Goal: Information Seeking & Learning: Learn about a topic

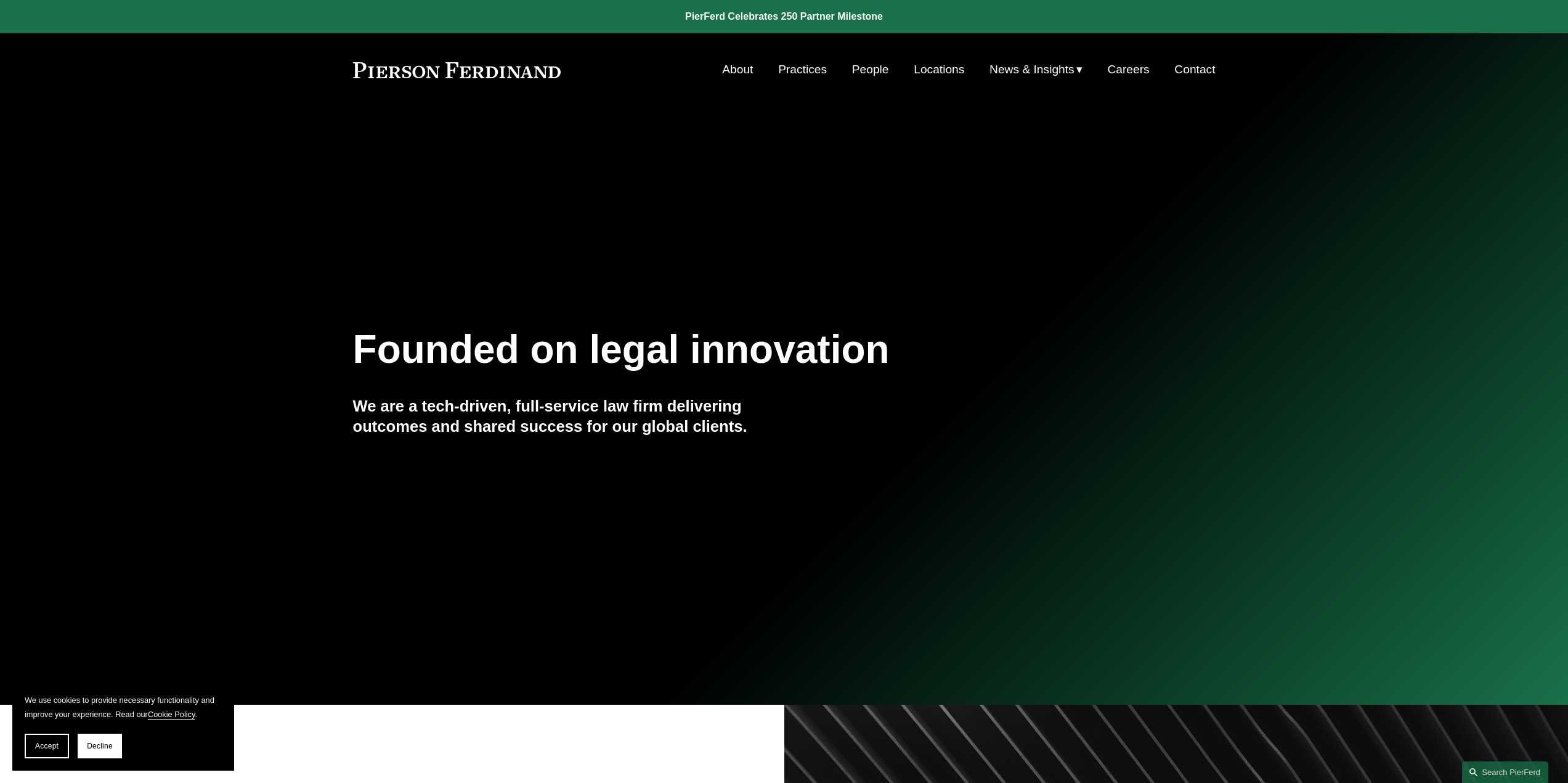
click at [855, 69] on link "People" at bounding box center [871, 70] width 37 height 24
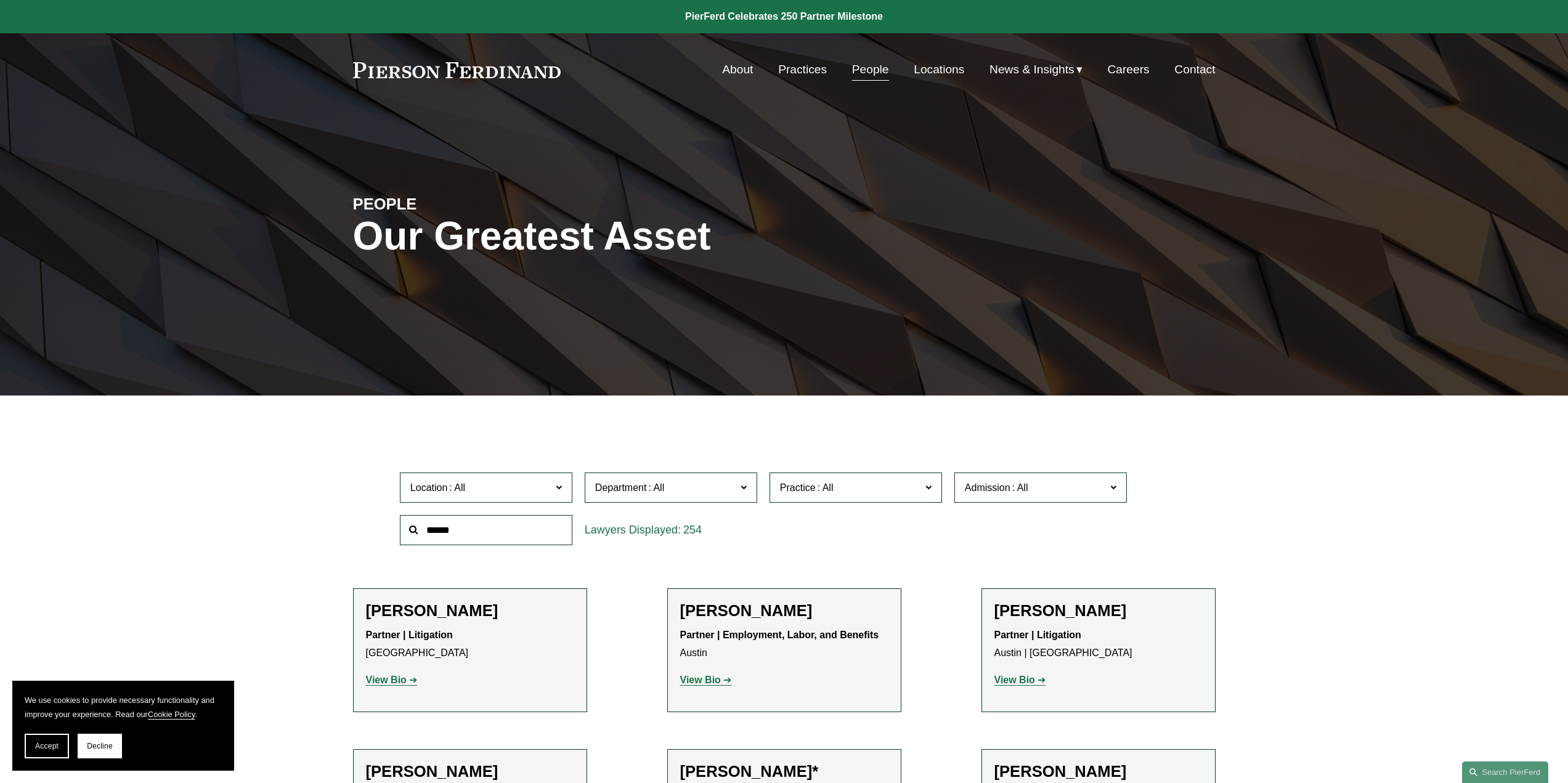
click at [929, 59] on link "Locations" at bounding box center [939, 70] width 51 height 24
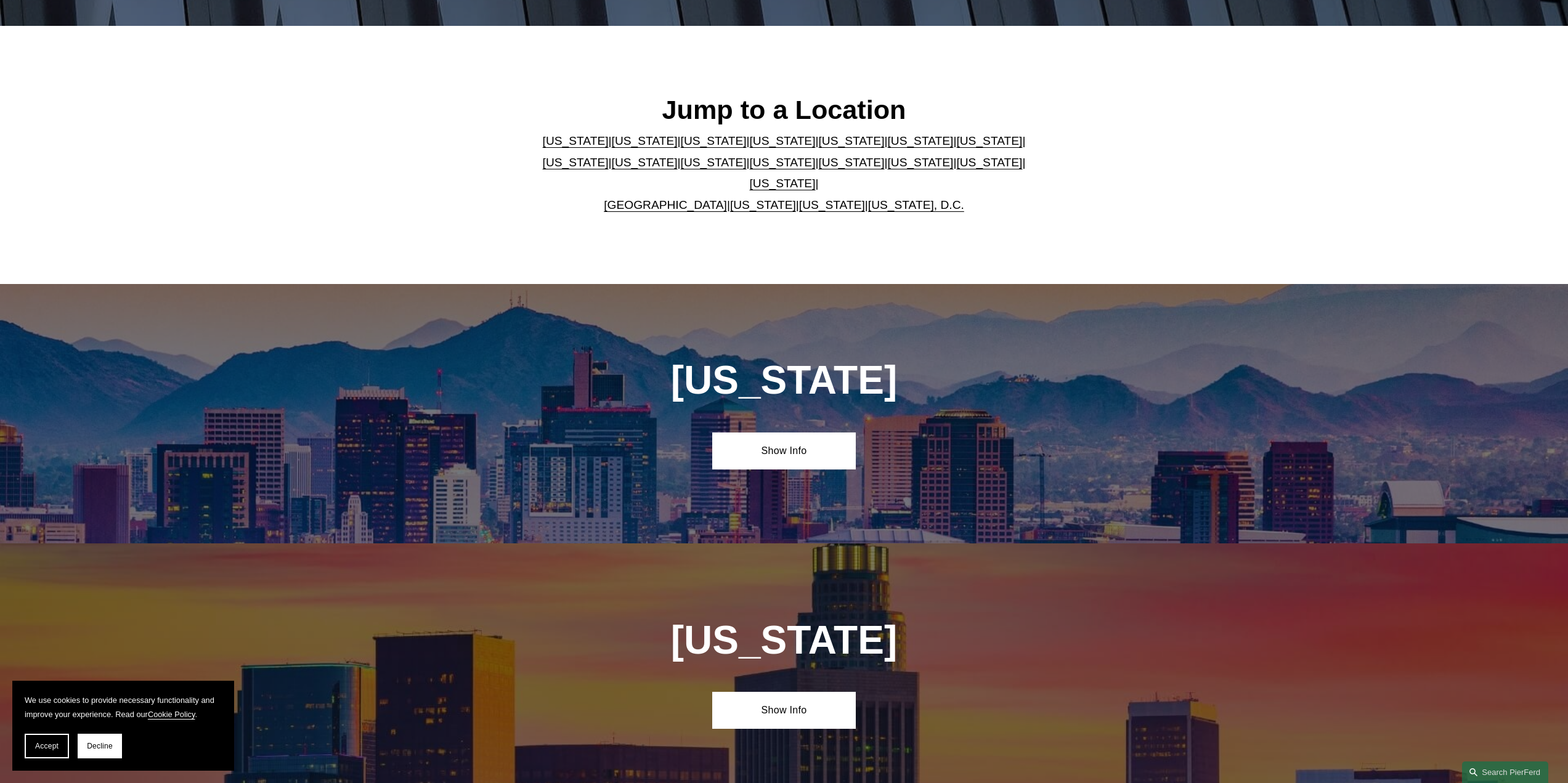
click at [689, 148] on link "[US_STATE]" at bounding box center [714, 140] width 66 height 13
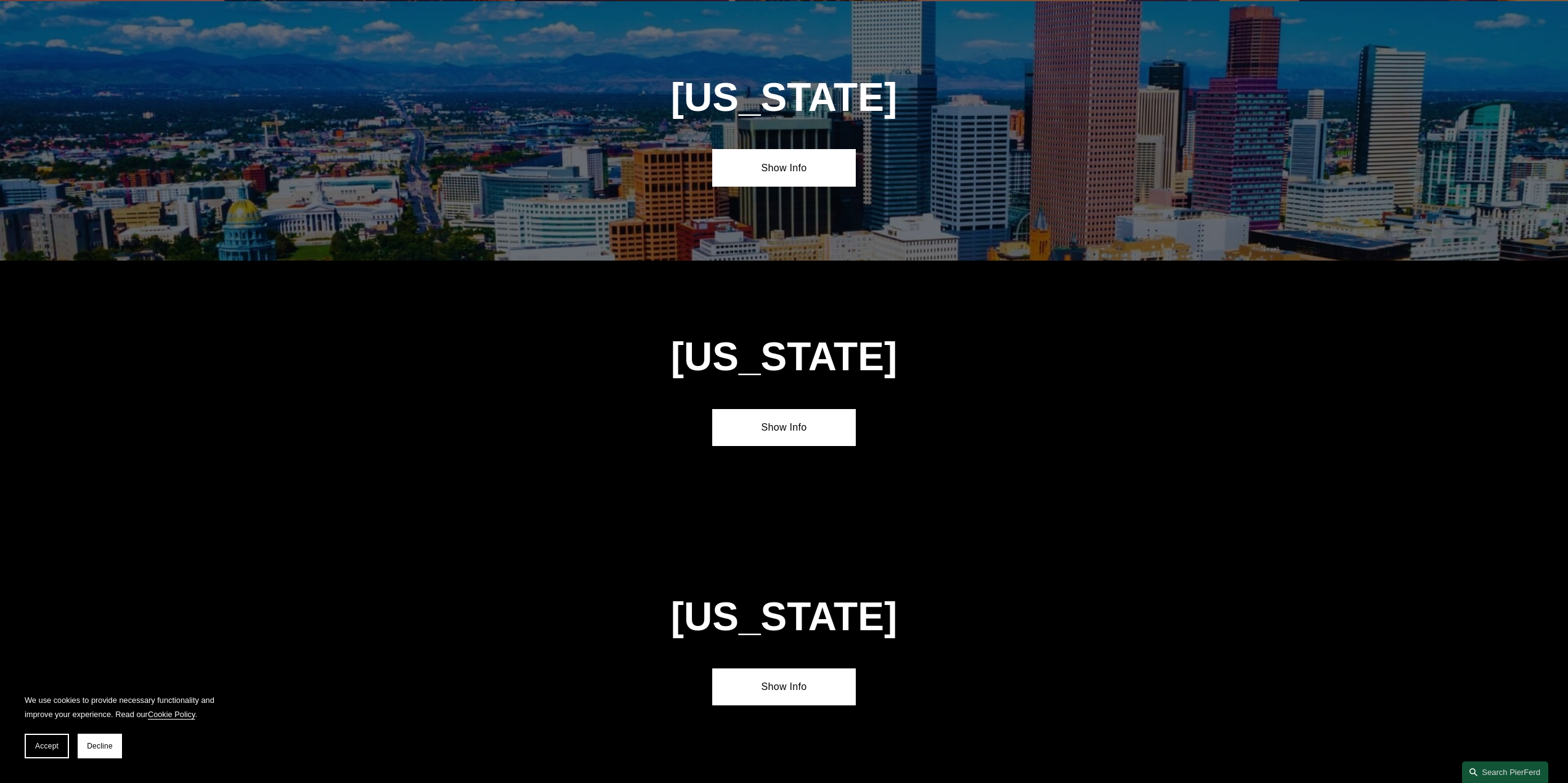
scroll to position [1174, 0]
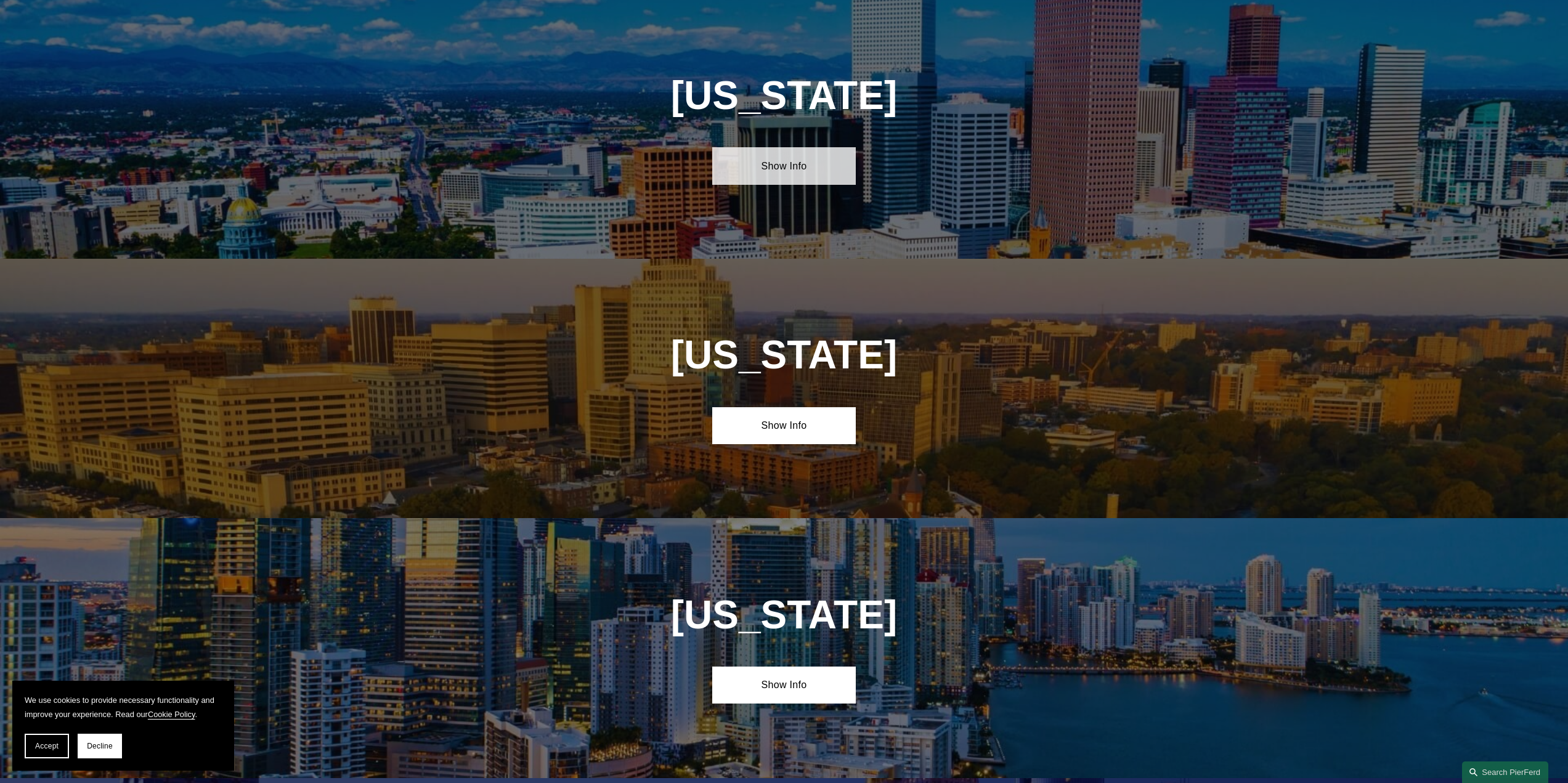
click at [770, 176] on link "Show Info" at bounding box center [784, 166] width 143 height 37
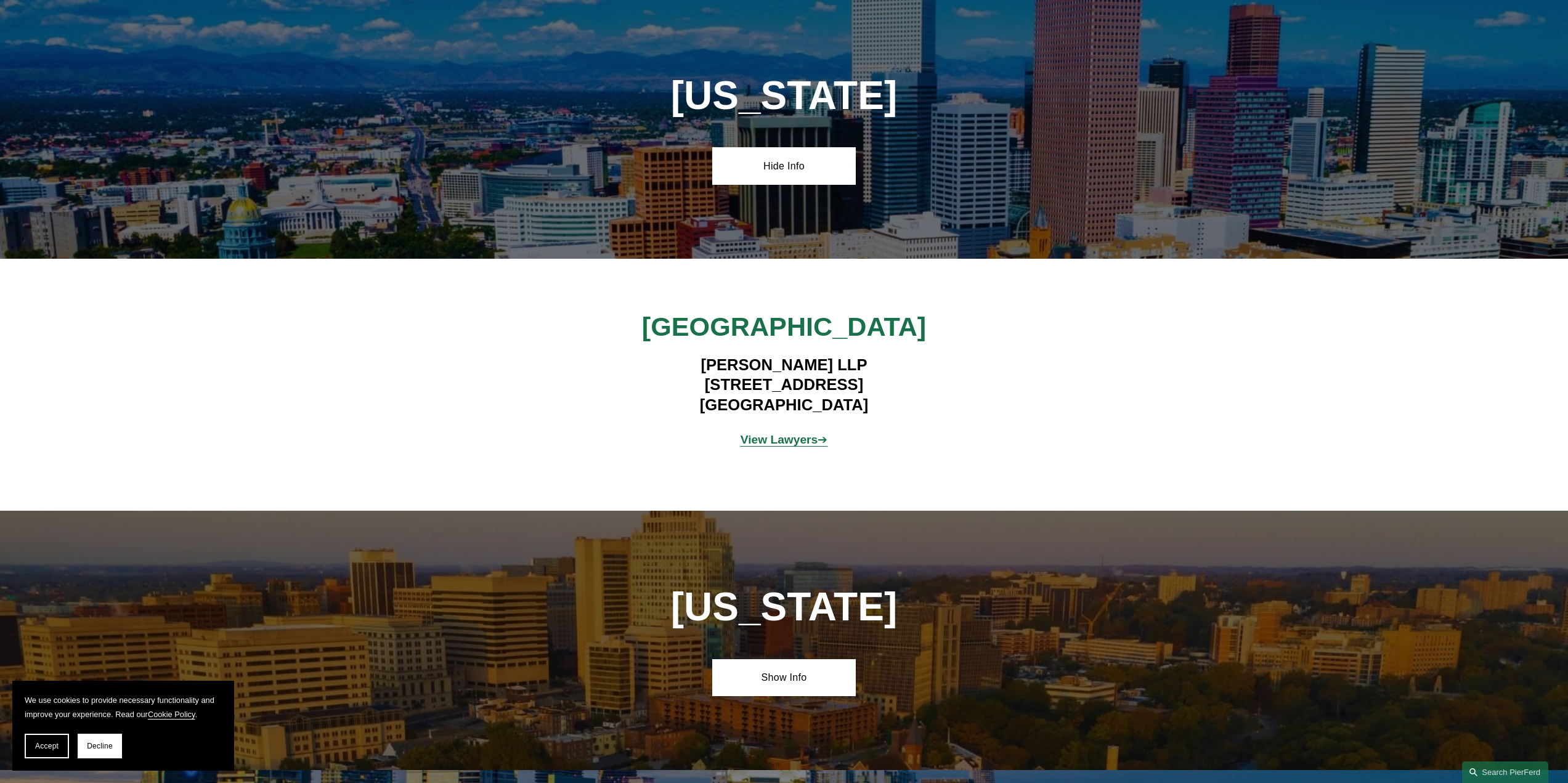
click at [801, 445] on strong "View Lawyers" at bounding box center [779, 439] width 78 height 13
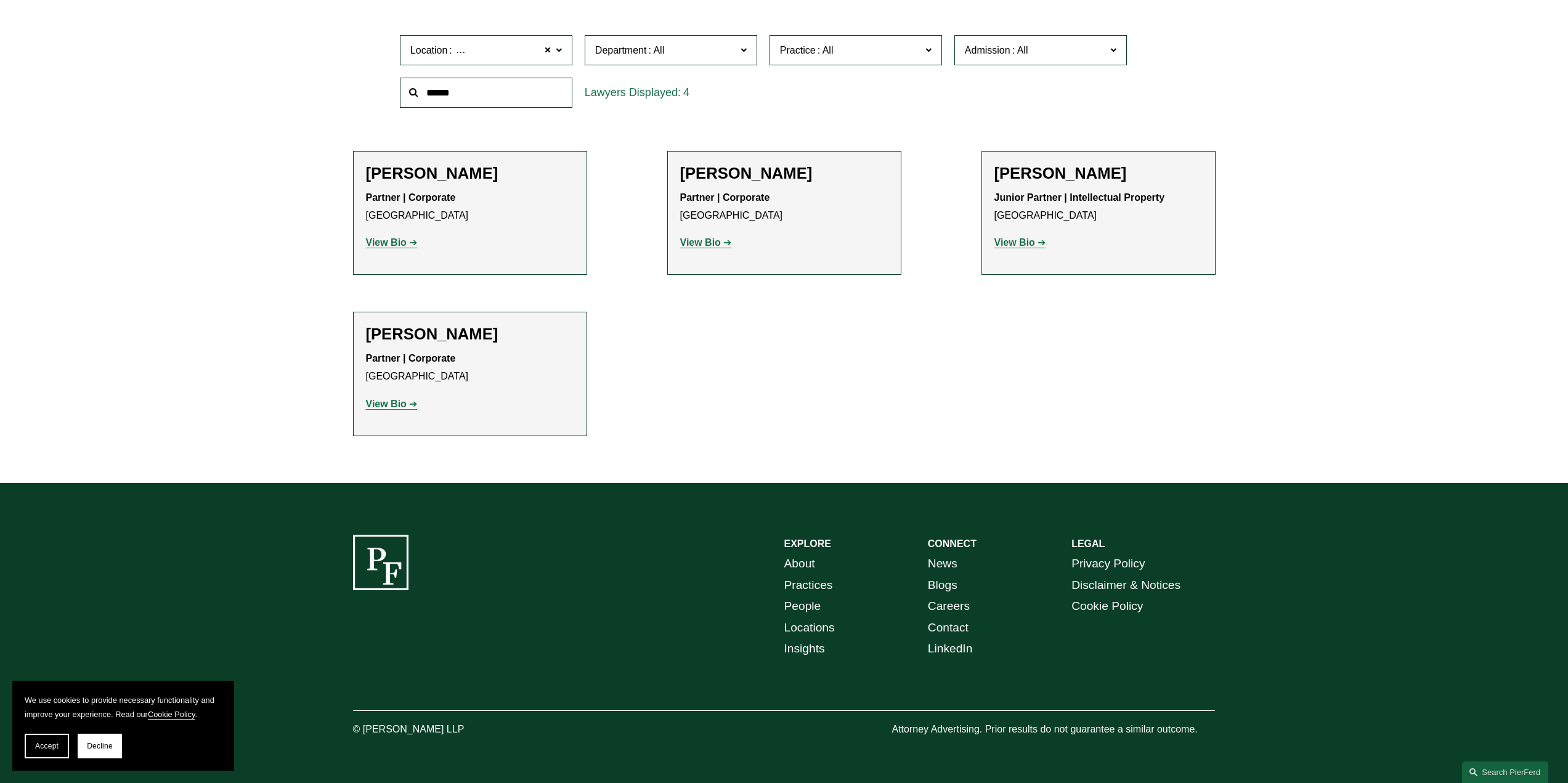
scroll to position [447, 0]
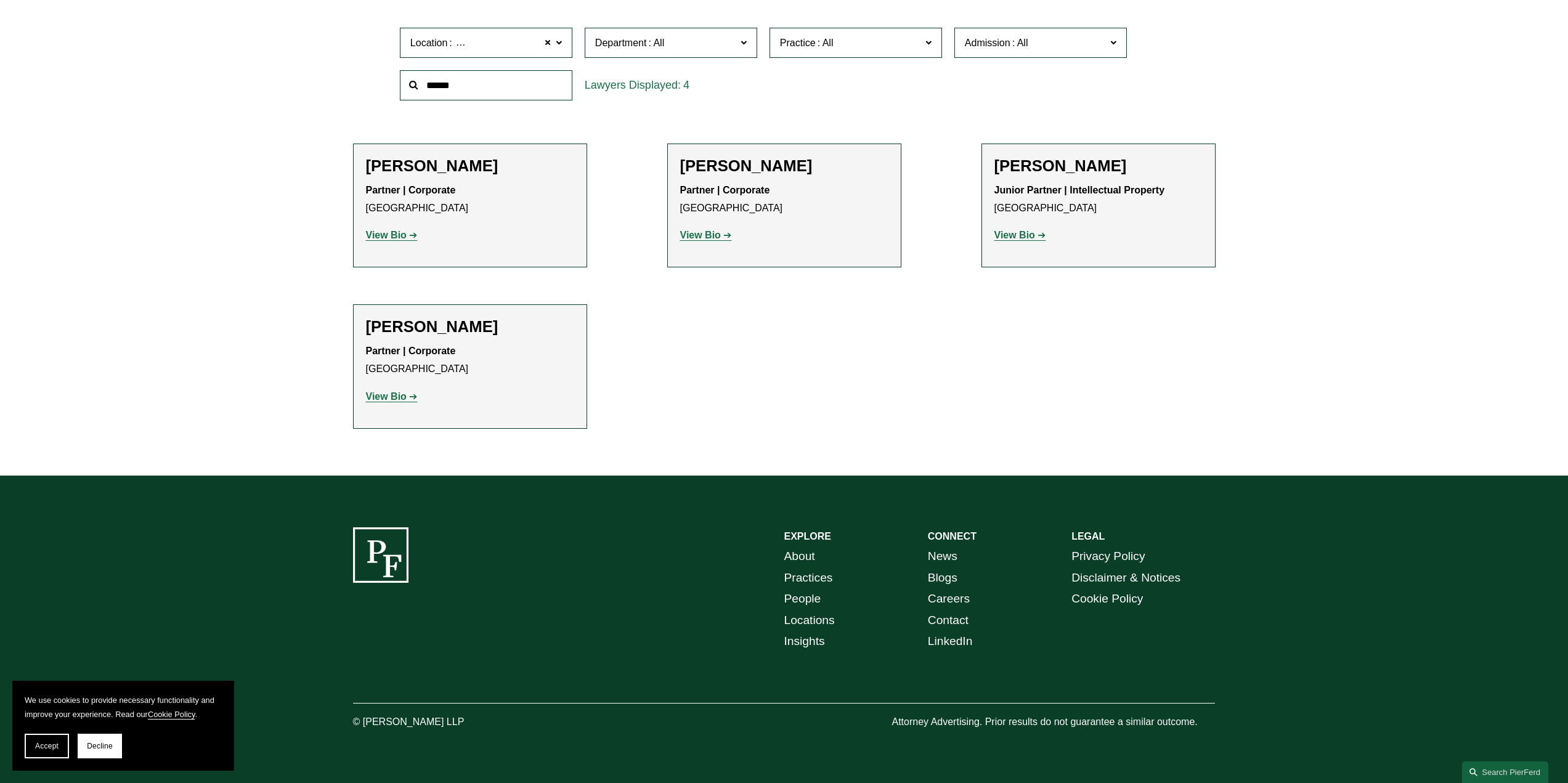
click at [414, 233] on link "View Bio" at bounding box center [392, 235] width 52 height 10
click at [713, 227] on p "View Bio" at bounding box center [784, 235] width 209 height 18
click at [713, 230] on strong "View Bio" at bounding box center [700, 235] width 41 height 10
click at [997, 222] on div "Junior Partner | Intellectual Property Denver View Bio Location: Denver; Depart…" at bounding box center [1099, 213] width 209 height 63
click at [1019, 240] on p "View Bio" at bounding box center [1099, 235] width 209 height 18
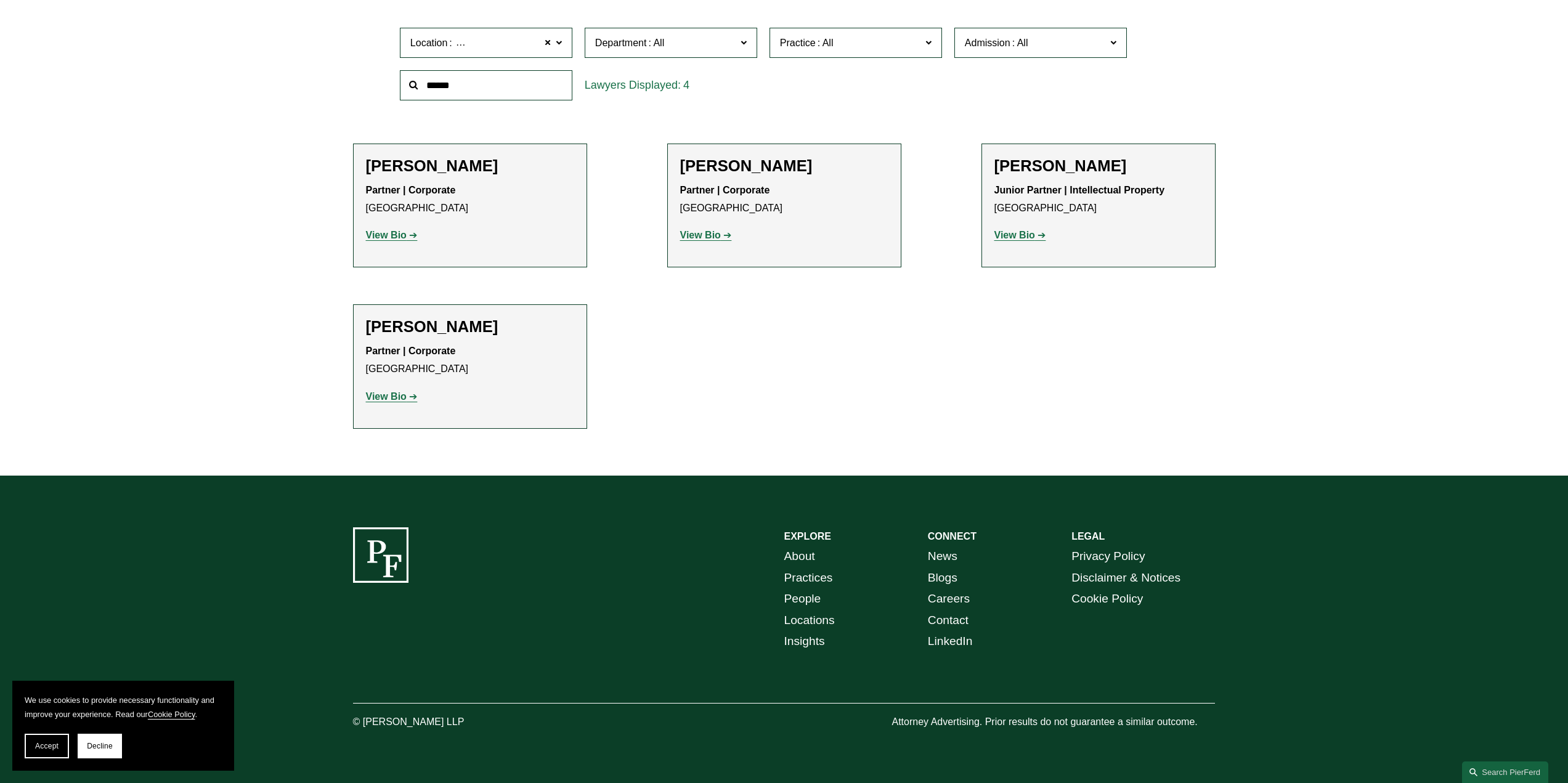
click at [1019, 233] on strong "View Bio" at bounding box center [1015, 235] width 41 height 10
click at [393, 394] on strong "View Bio" at bounding box center [387, 396] width 41 height 10
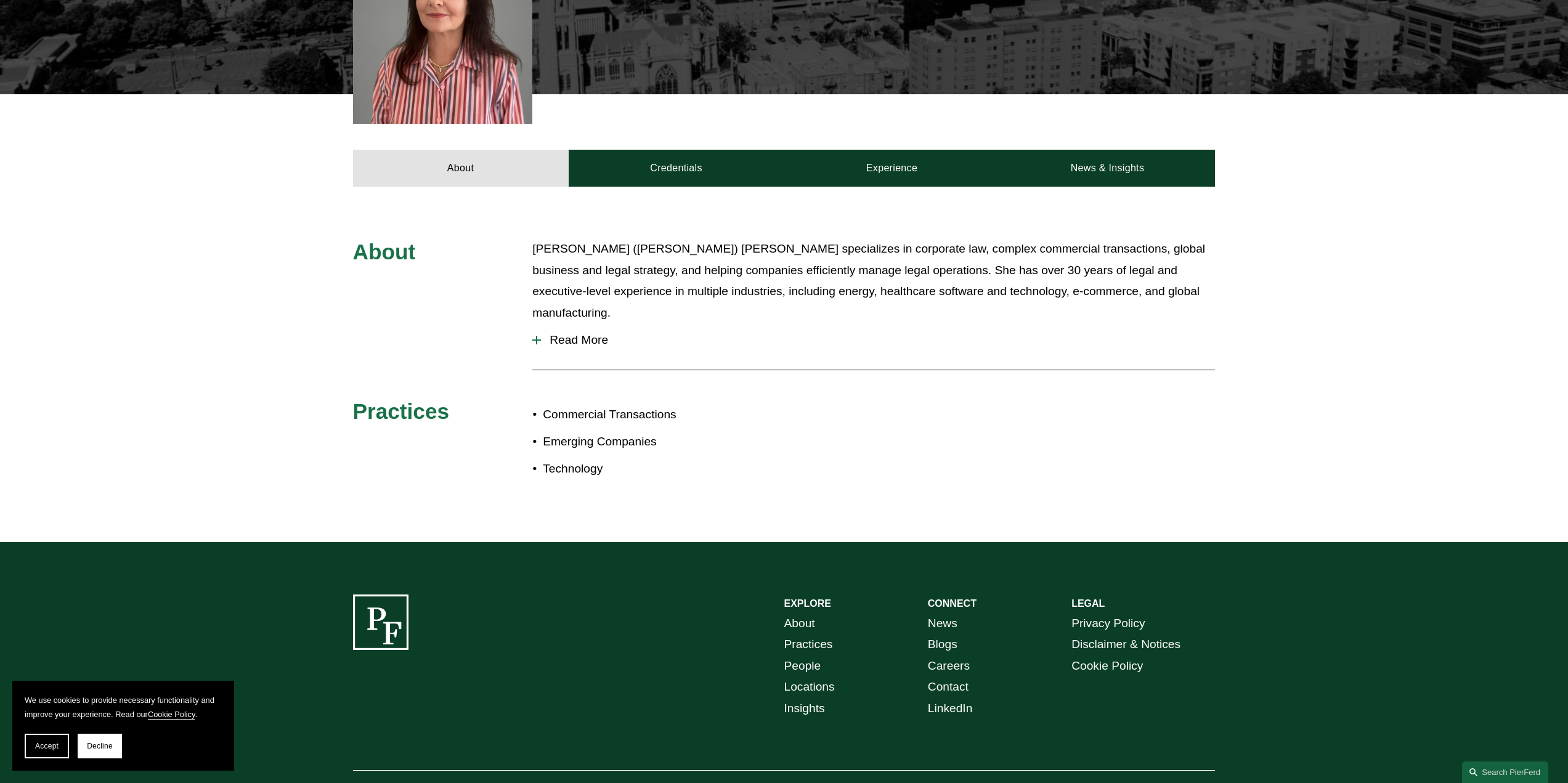
scroll to position [432, 0]
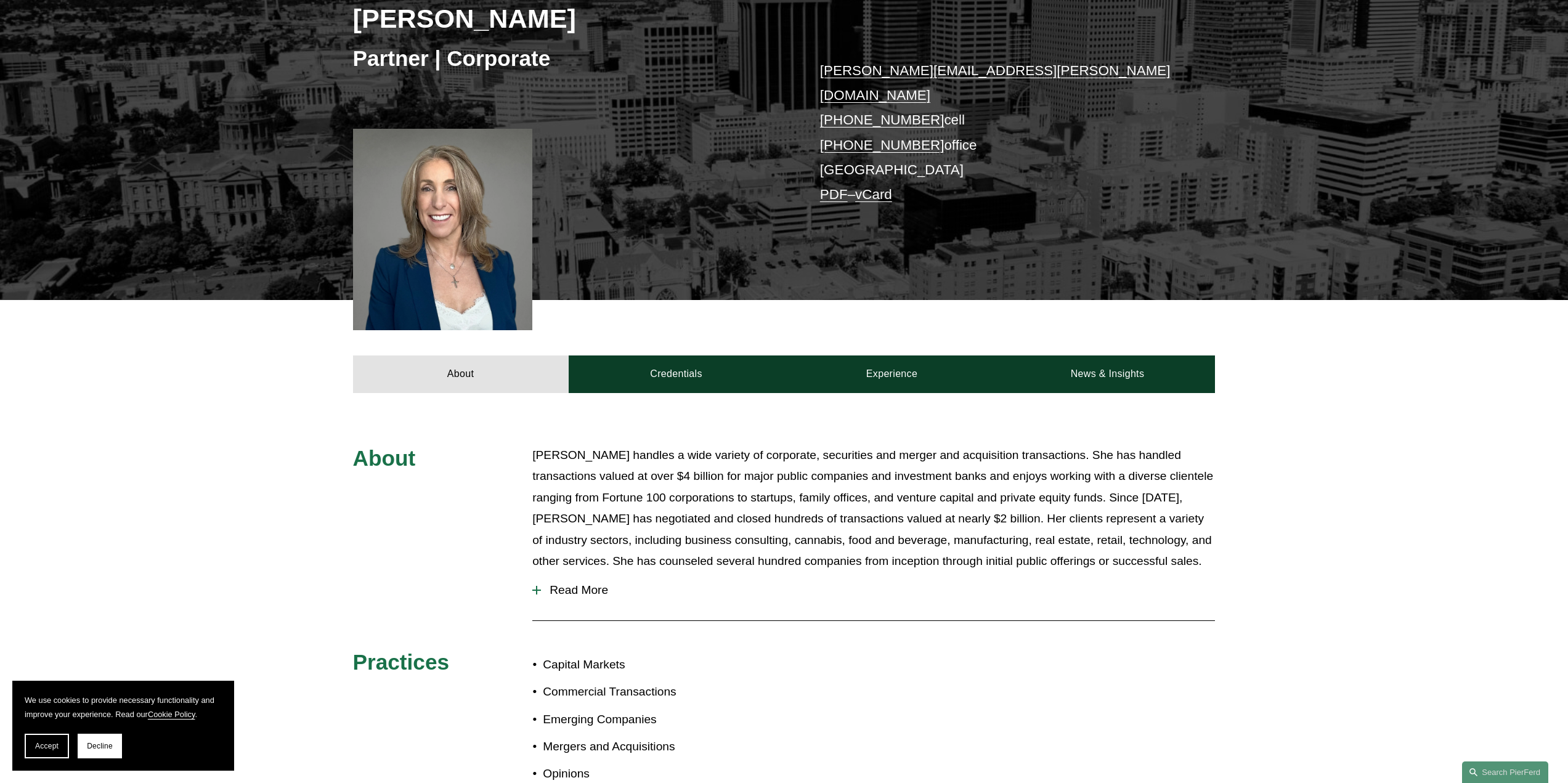
scroll to position [370, 0]
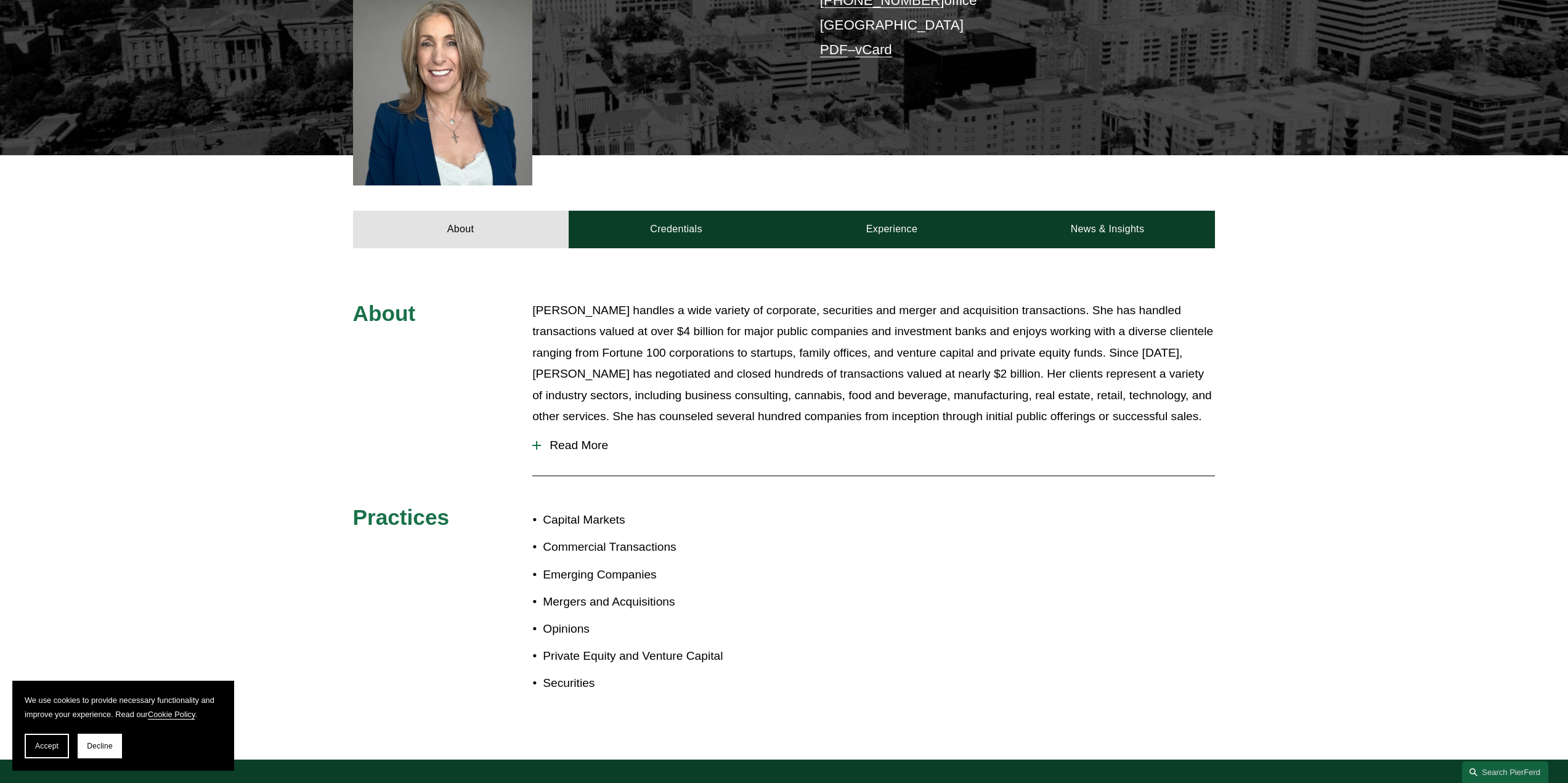
click at [552, 439] on span "Read More" at bounding box center [878, 445] width 674 height 14
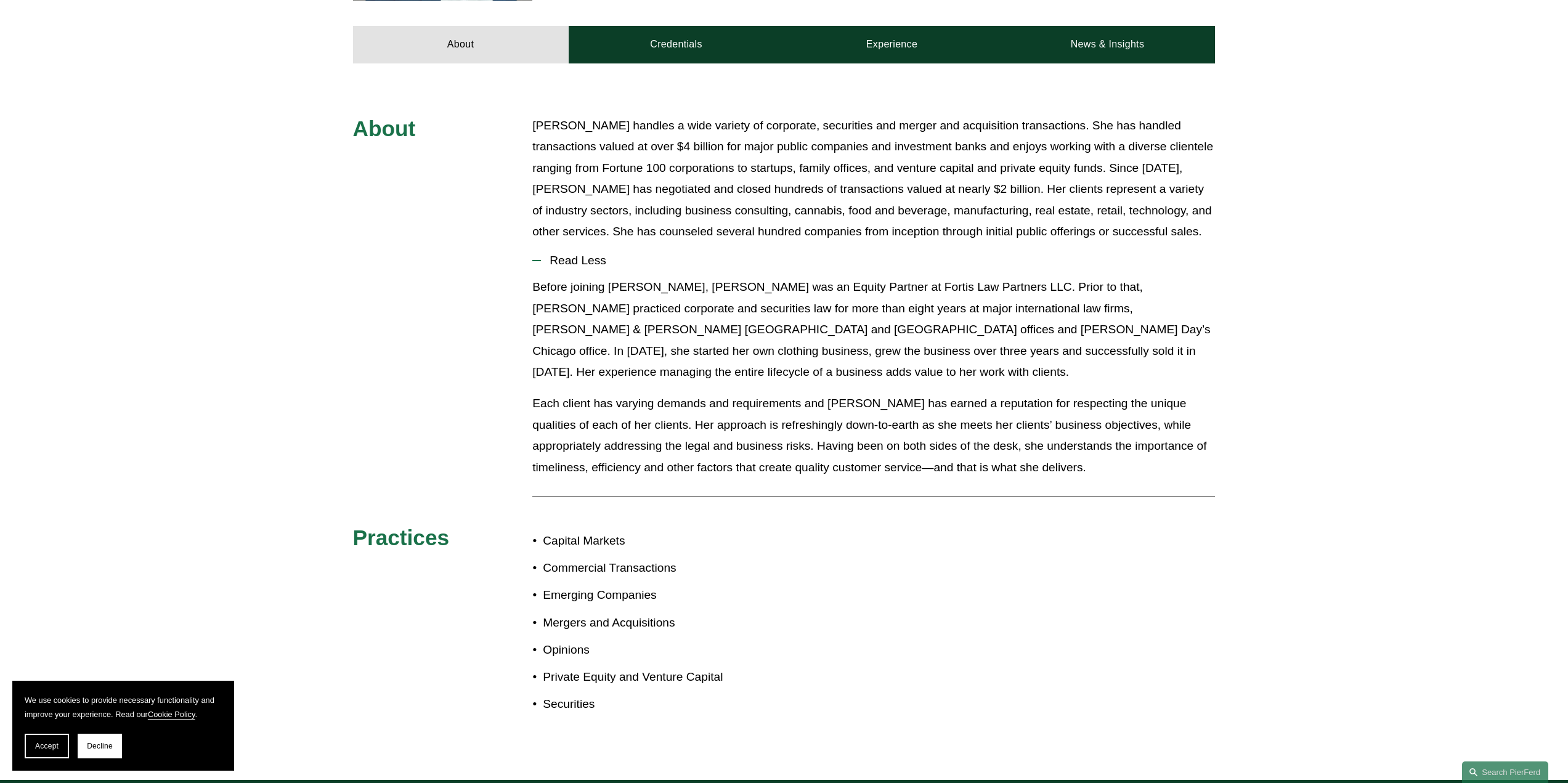
scroll to position [617, 0]
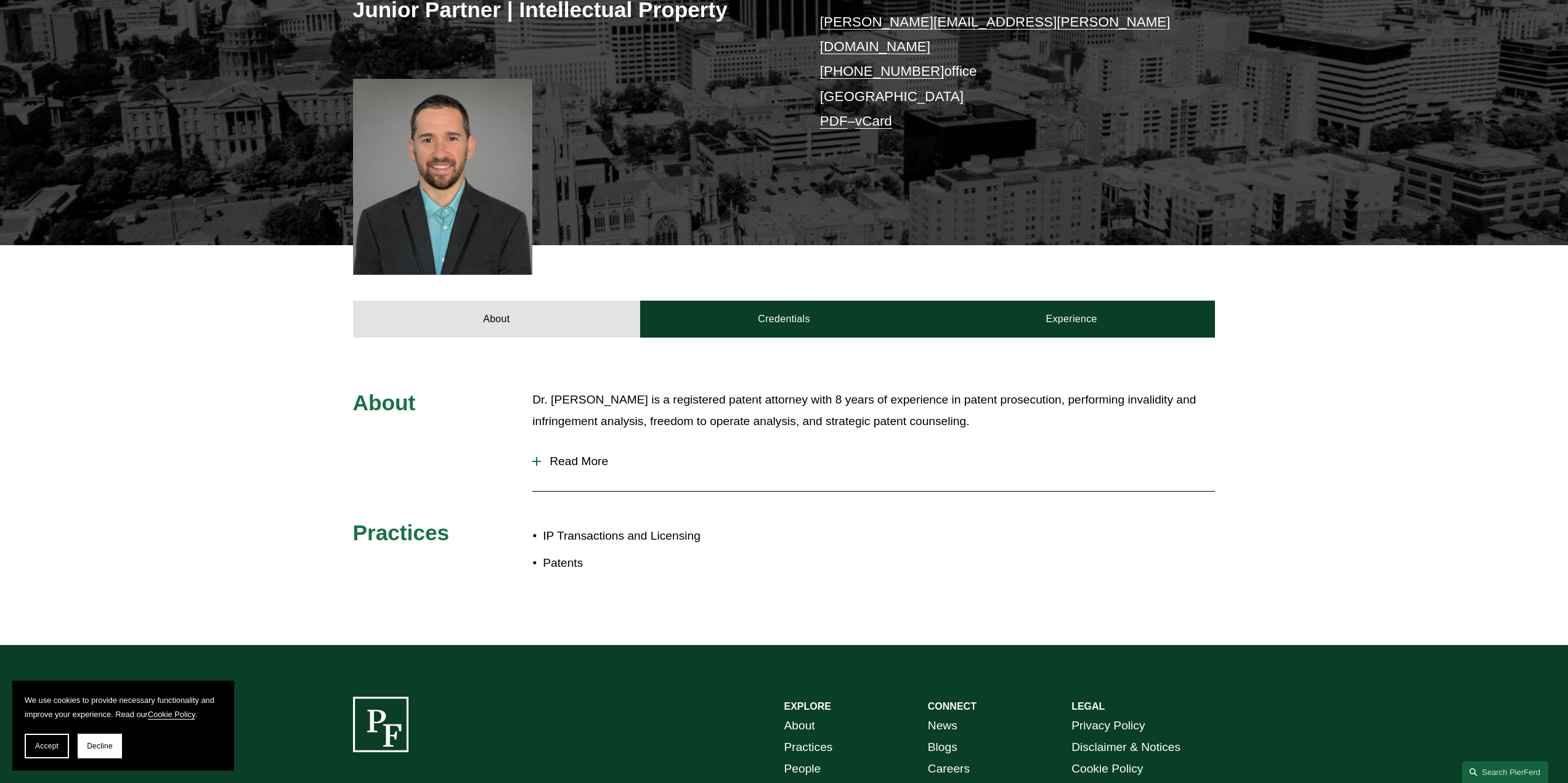
scroll to position [308, 0]
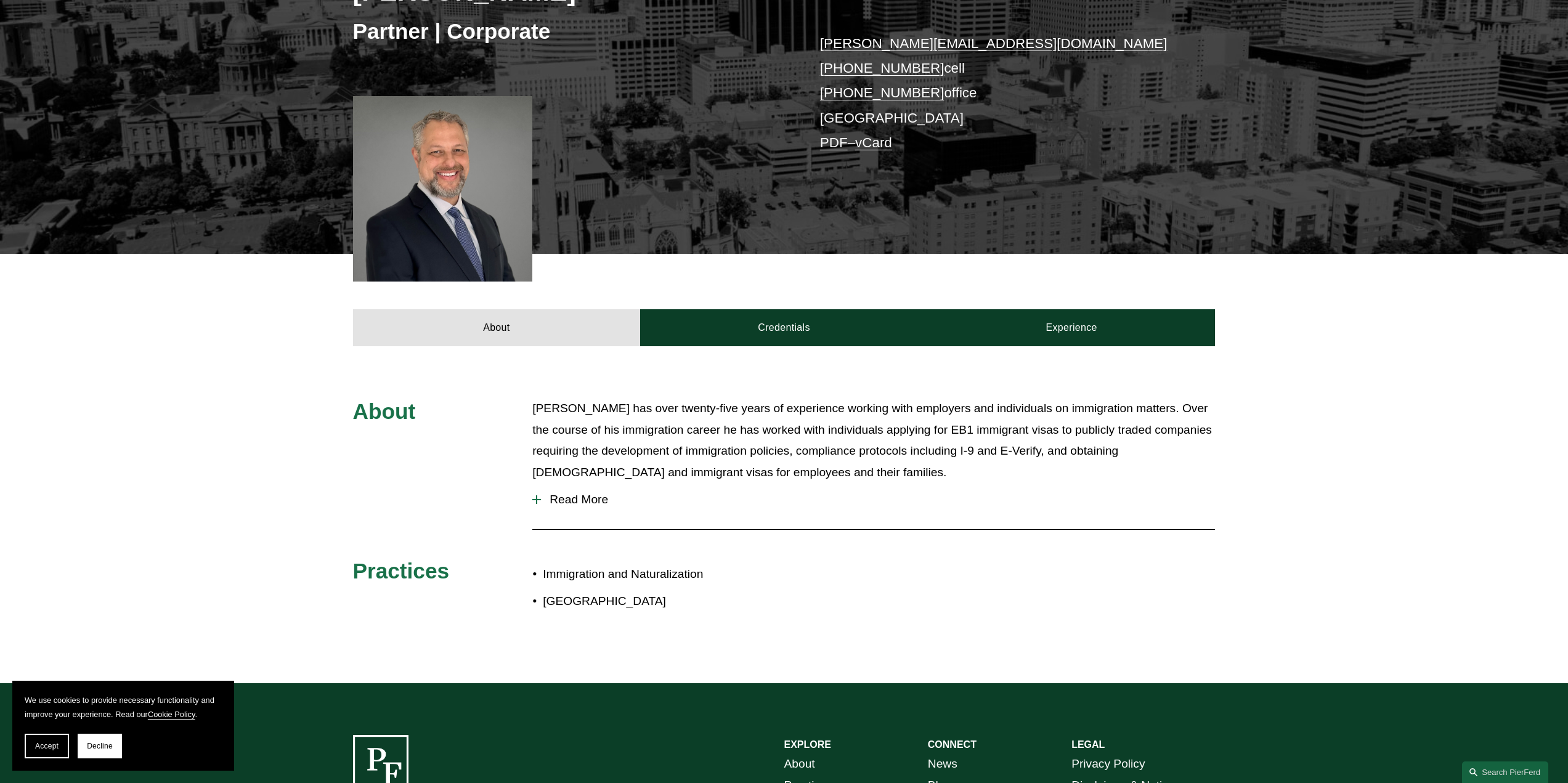
scroll to position [370, 0]
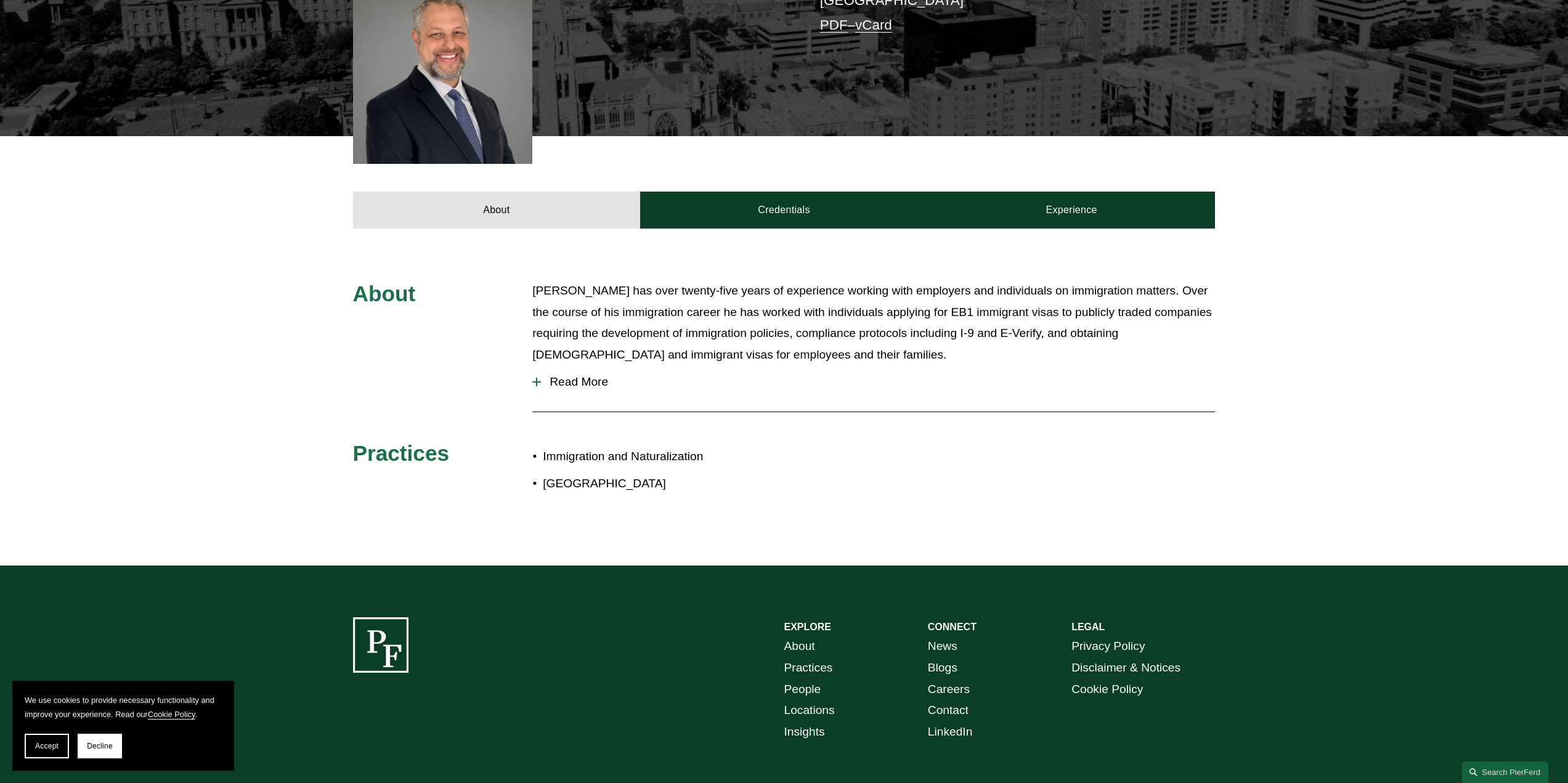
click at [607, 377] on span "Read More" at bounding box center [878, 382] width 674 height 14
